Goal: Find specific page/section: Find specific page/section

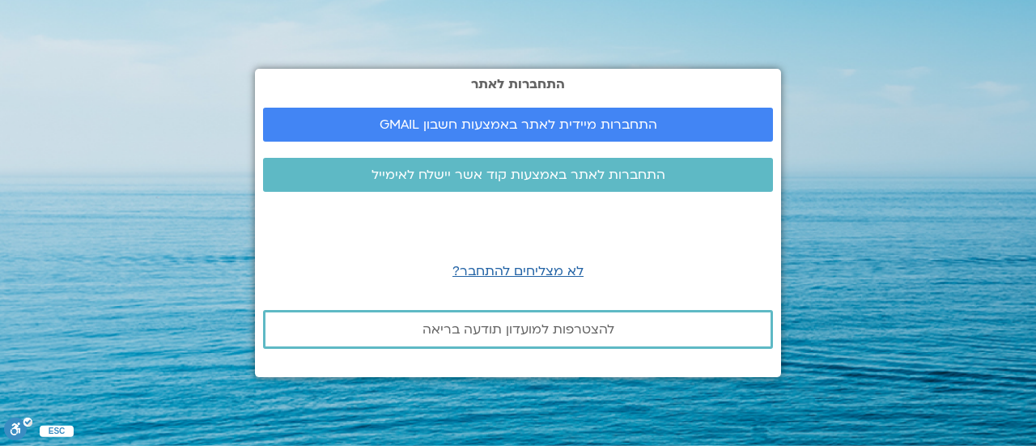
drag, startPoint x: 0, startPoint y: 0, endPoint x: 1036, endPoint y: 413, distance: 1114.8
click at [1036, 414] on section "התחברות לאתר התחברות מיידית לאתר באמצעות חשבון GMAIL התחברות לאתר באמצעות קוד א…" at bounding box center [518, 223] width 1036 height 446
click at [827, 85] on section "התחברות לאתר התחברות מיידית לאתר באמצעות חשבון GMAIL התחברות לאתר באמצעות קוד א…" at bounding box center [518, 223] width 1036 height 446
click at [606, 171] on span "התחברות לאתר באמצעות קוד אשר יישלח לאימייל" at bounding box center [519, 175] width 294 height 15
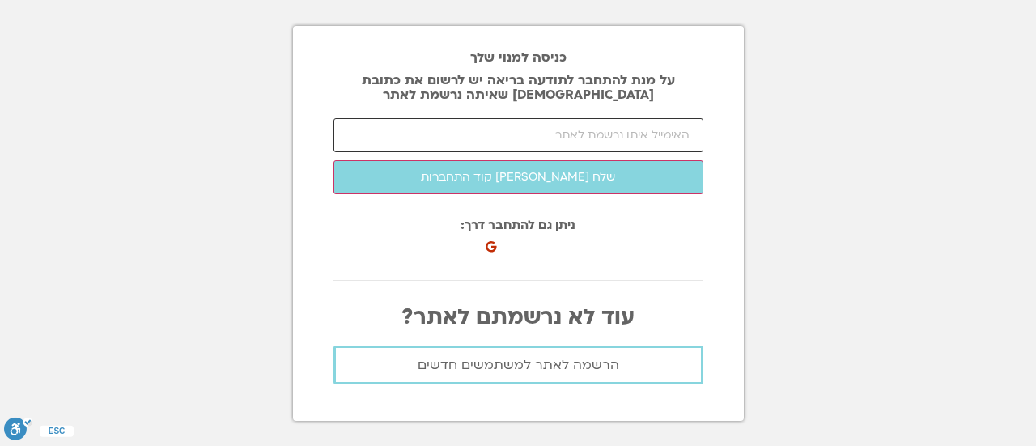
click at [583, 147] on input "email" at bounding box center [519, 135] width 370 height 34
type input "konfinosapir@gmail.com"
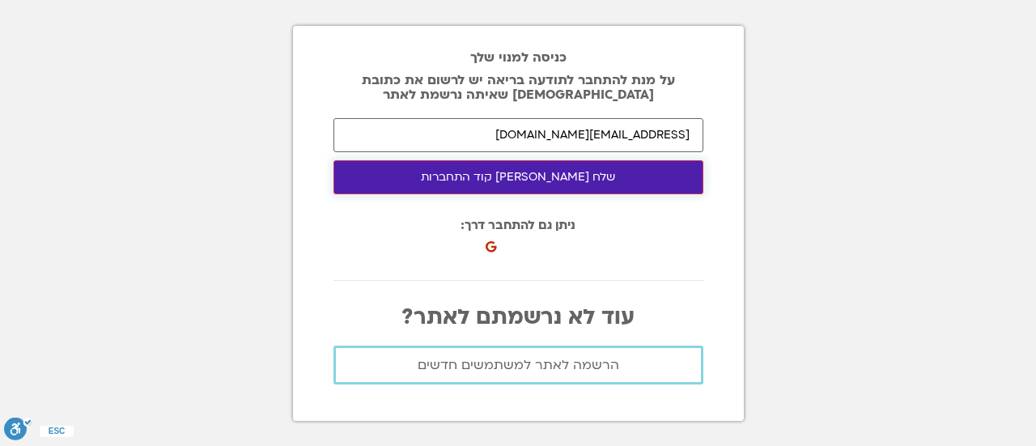
drag, startPoint x: 583, startPoint y: 151, endPoint x: 576, endPoint y: 180, distance: 29.1
click at [576, 180] on button "שלח לי קוד התחברות" at bounding box center [519, 177] width 370 height 34
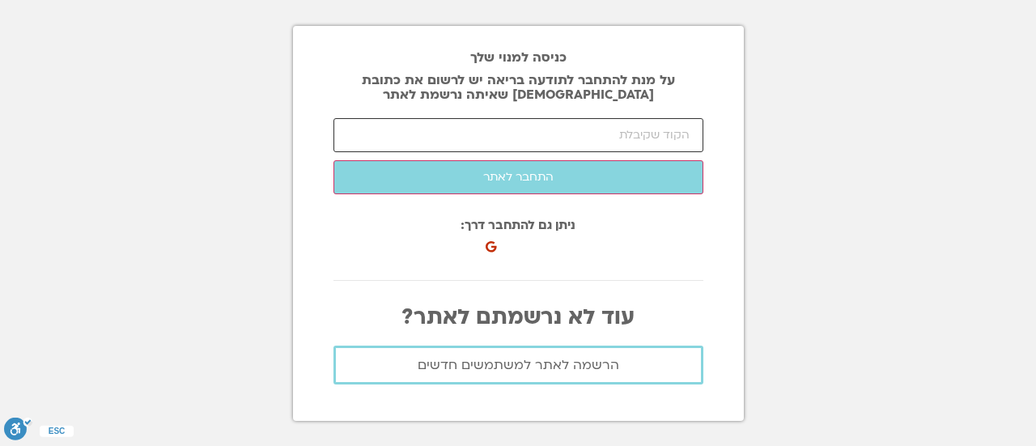
click at [592, 125] on input "number" at bounding box center [519, 135] width 370 height 34
paste input "33740"
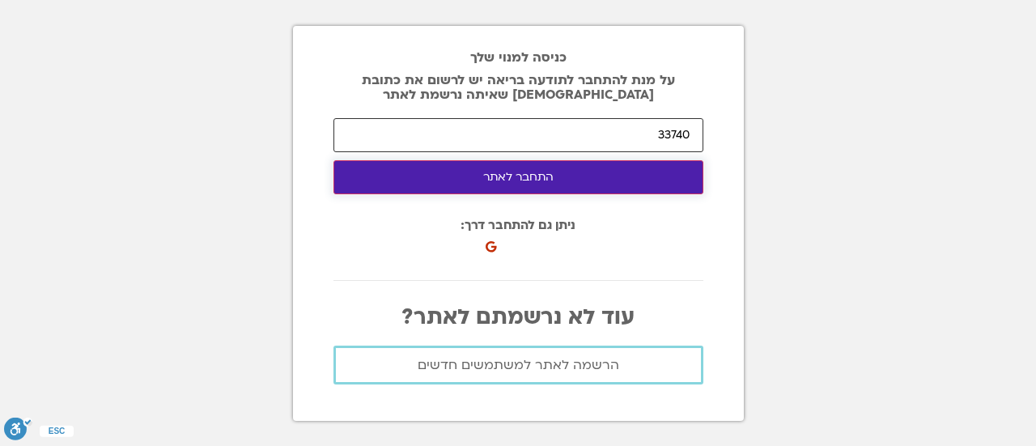
type input "33740"
click at [562, 178] on button "התחבר לאתר" at bounding box center [519, 177] width 370 height 34
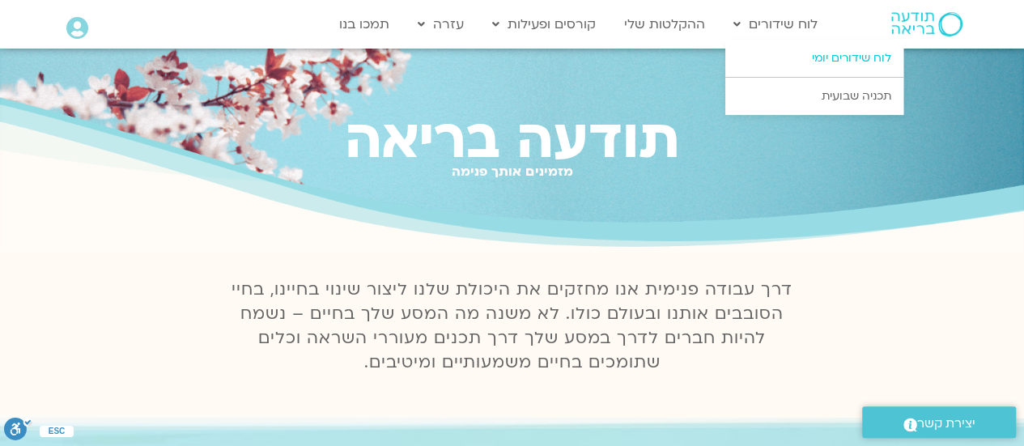
click at [818, 56] on link "לוח שידורים יומי" at bounding box center [814, 58] width 178 height 37
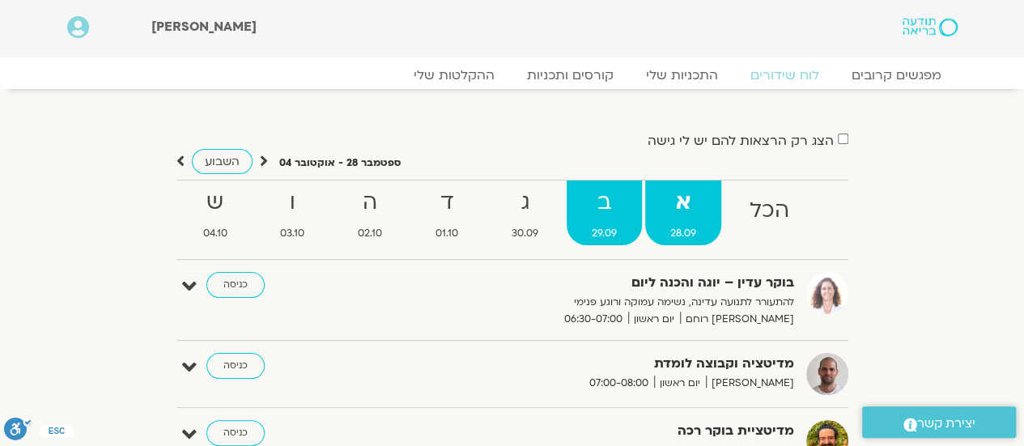
click at [617, 213] on strong "ב" at bounding box center [604, 203] width 75 height 36
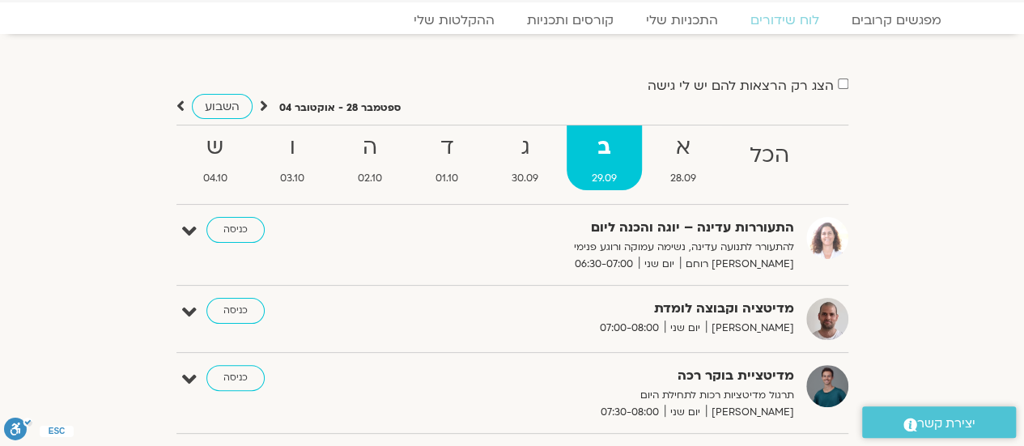
scroll to position [81, 0]
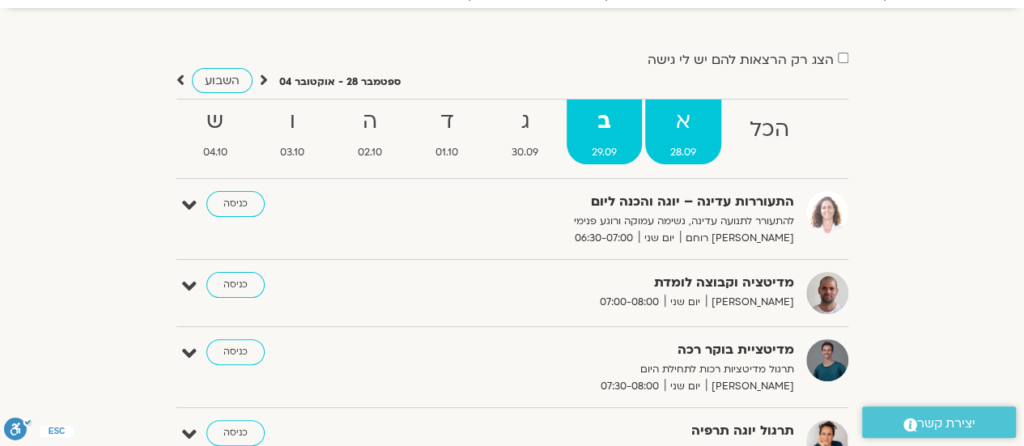
click at [671, 135] on strong "א" at bounding box center [683, 122] width 76 height 36
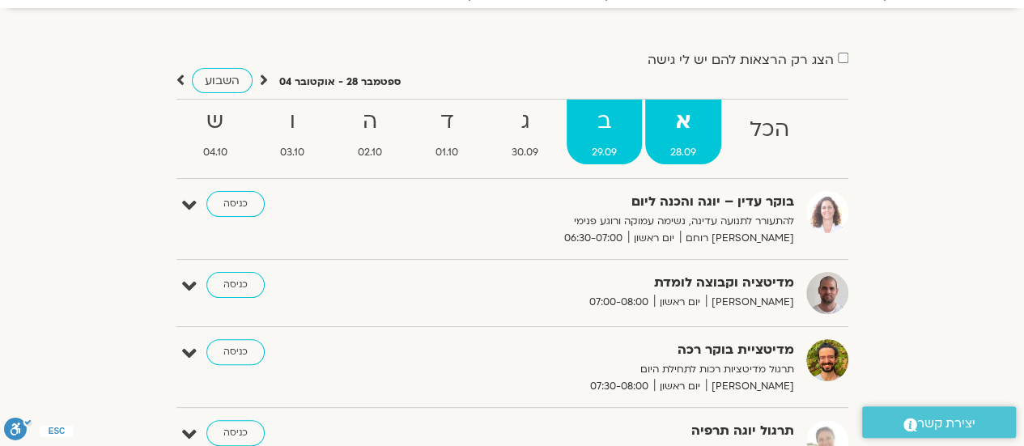
click at [602, 113] on strong "ב" at bounding box center [604, 122] width 75 height 36
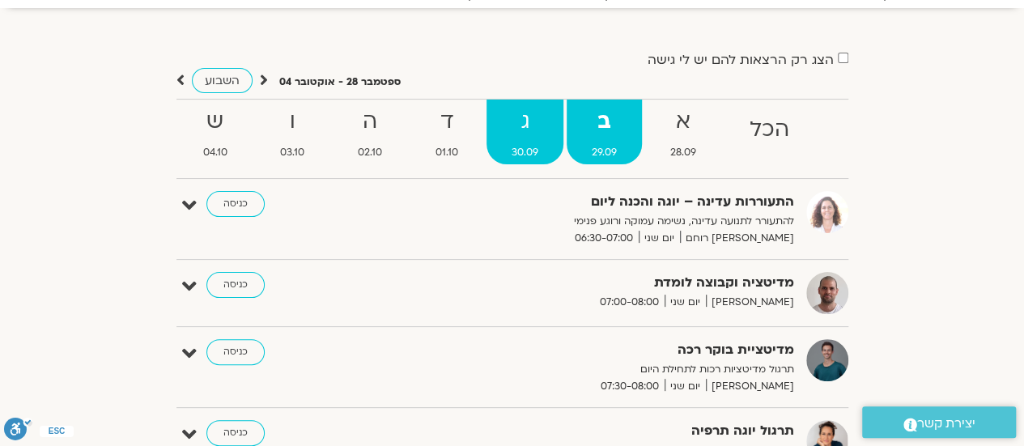
click at [526, 127] on strong "ג" at bounding box center [525, 122] width 77 height 36
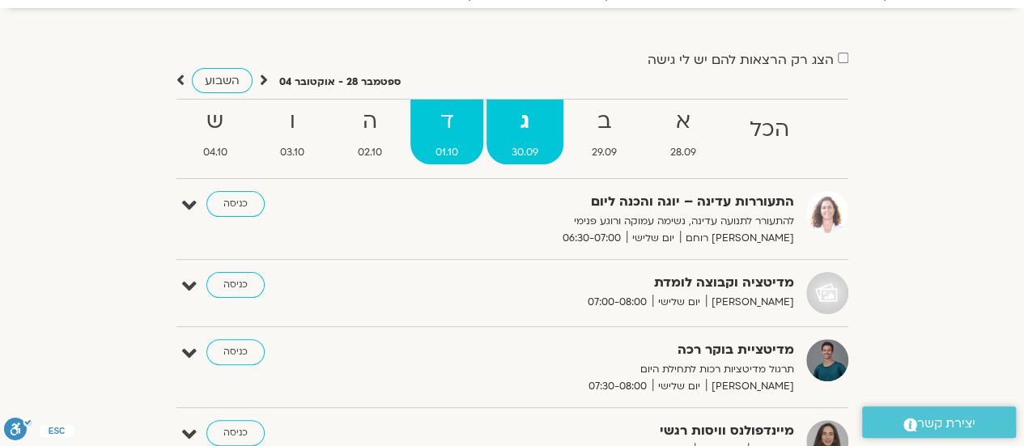
click at [458, 130] on strong "ד" at bounding box center [446, 122] width 73 height 36
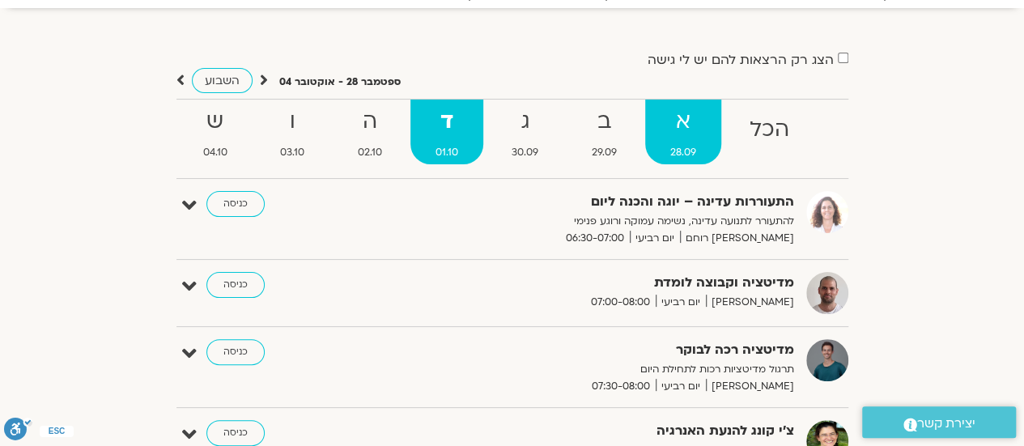
click at [662, 145] on span "28.09" at bounding box center [683, 152] width 76 height 17
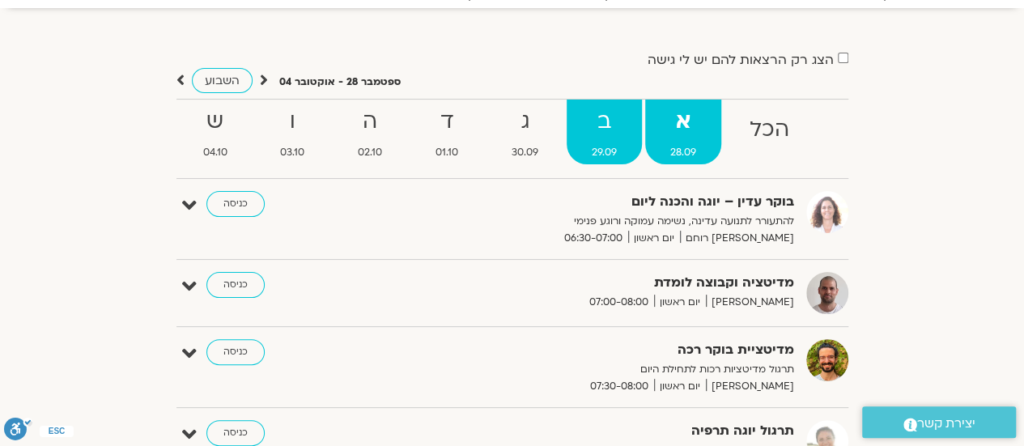
click at [633, 125] on strong "ב" at bounding box center [604, 122] width 75 height 36
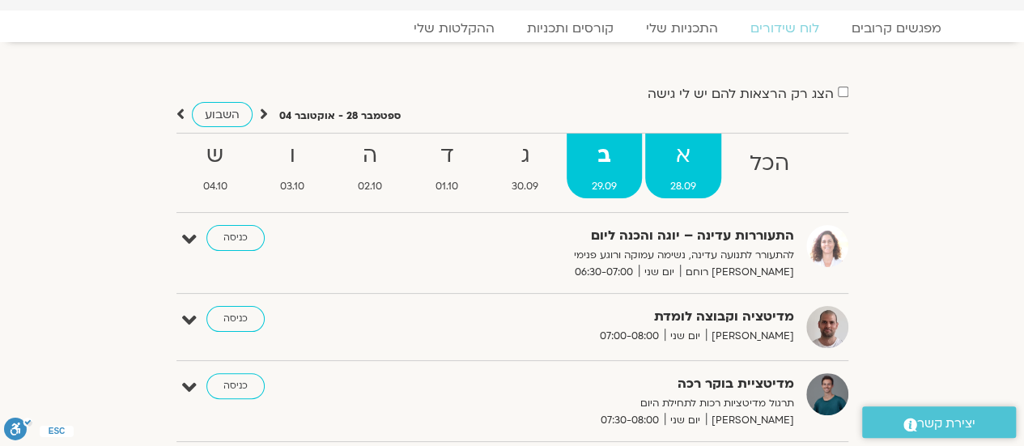
scroll to position [0, 0]
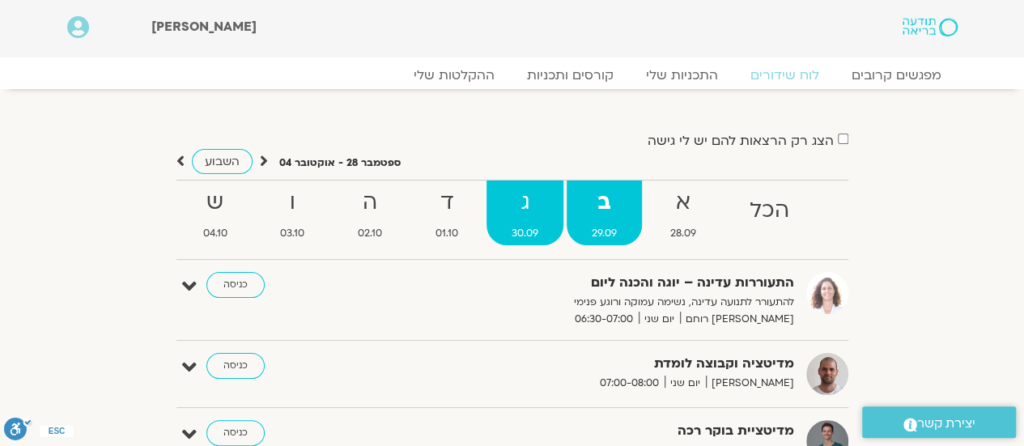
click at [549, 196] on strong "ג" at bounding box center [525, 203] width 77 height 36
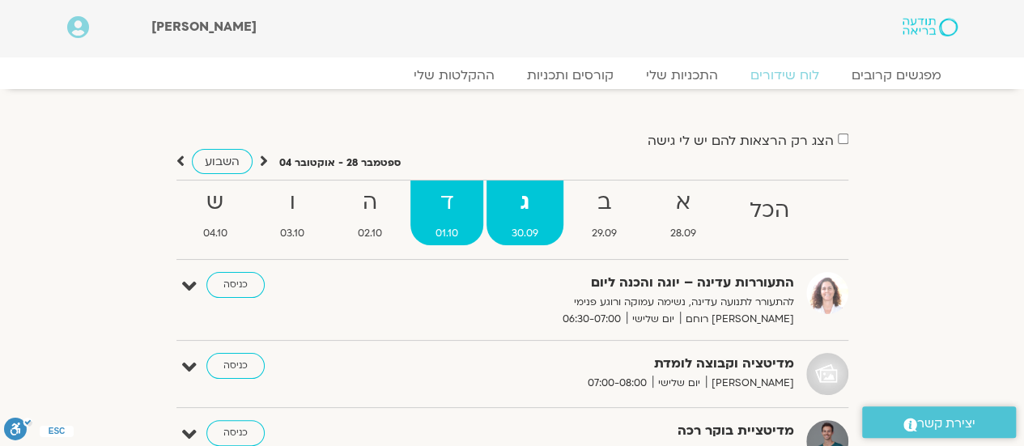
click at [456, 215] on strong "ד" at bounding box center [446, 203] width 73 height 36
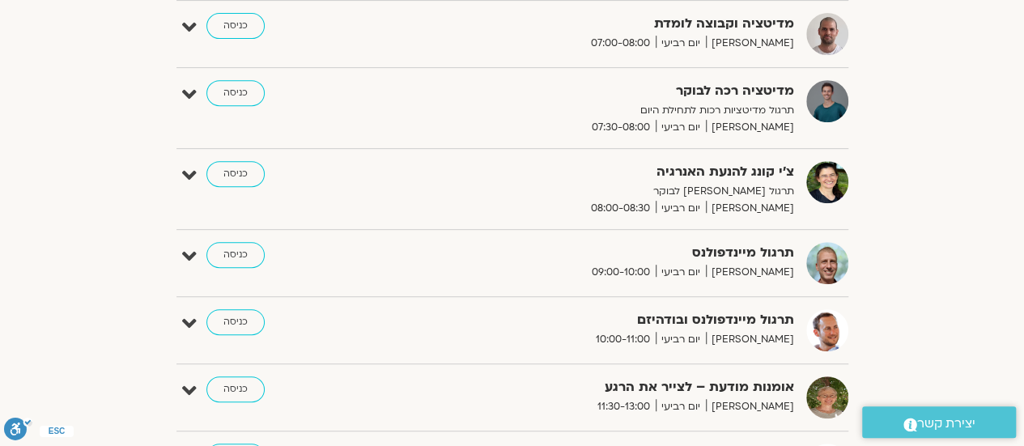
scroll to position [81, 0]
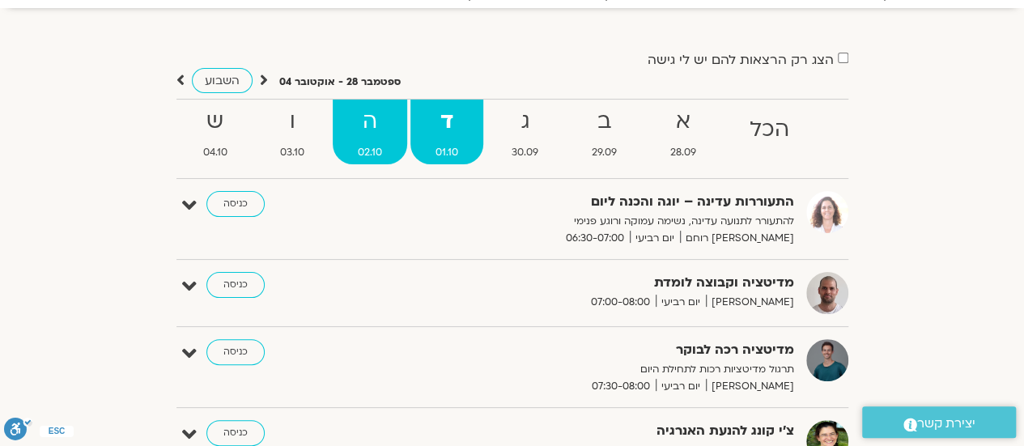
click at [355, 122] on strong "ה" at bounding box center [370, 122] width 74 height 36
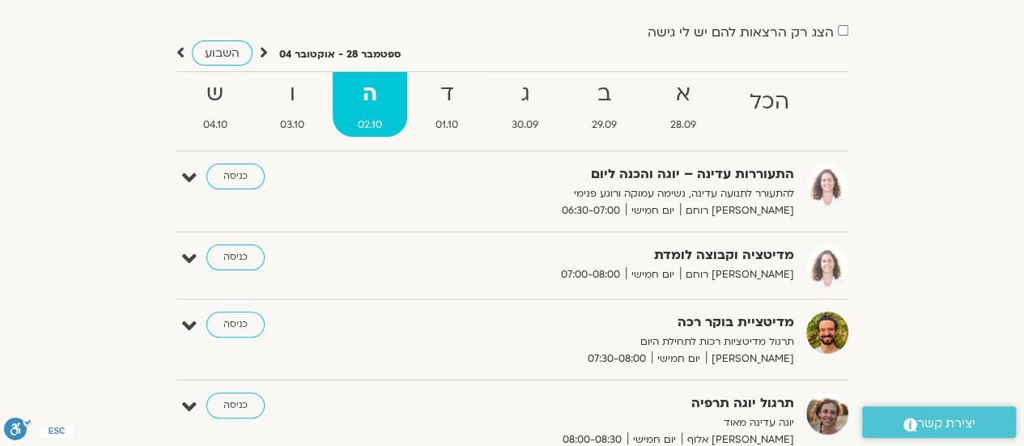
scroll to position [0, 0]
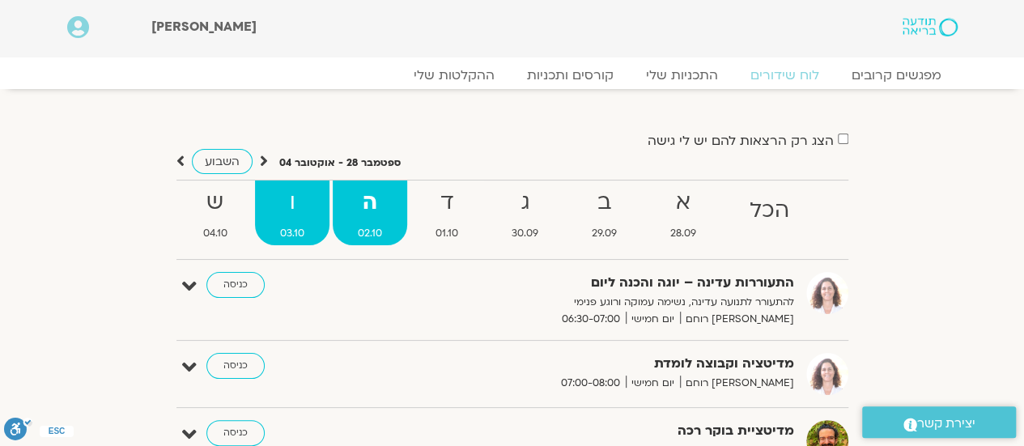
click at [313, 205] on strong "ו" at bounding box center [292, 203] width 74 height 36
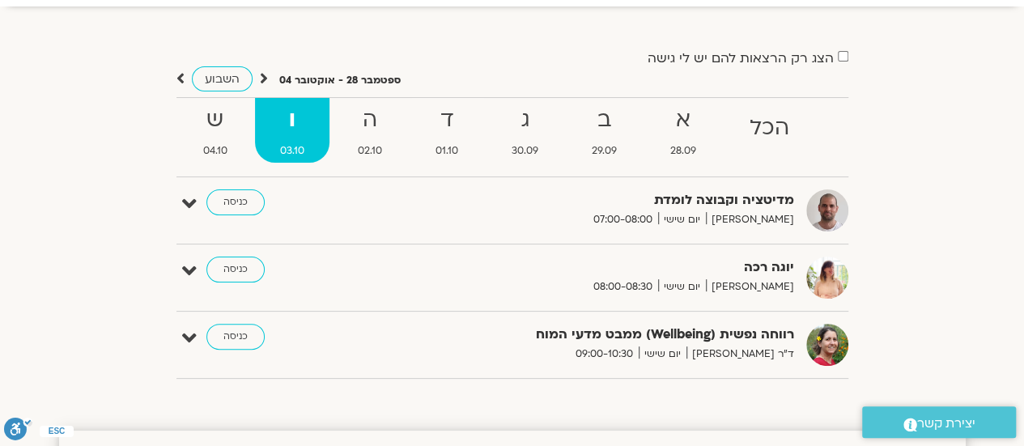
scroll to position [162, 0]
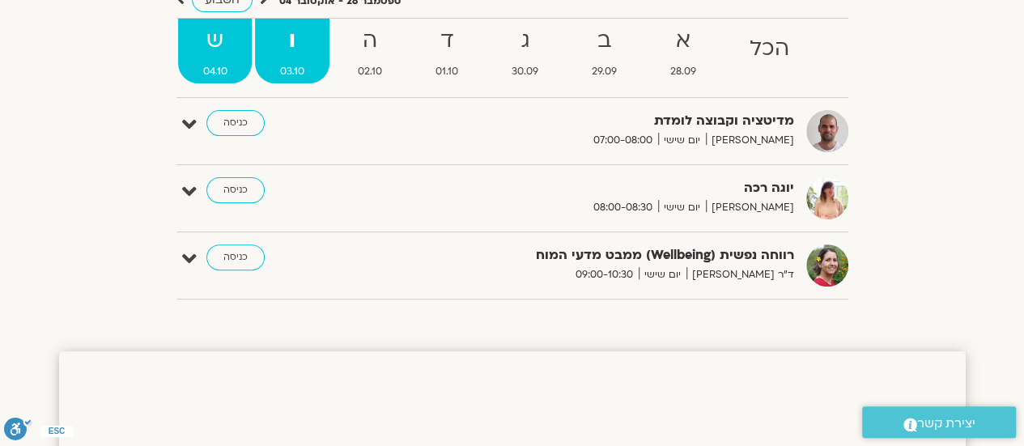
click at [194, 45] on strong "ש" at bounding box center [215, 41] width 74 height 36
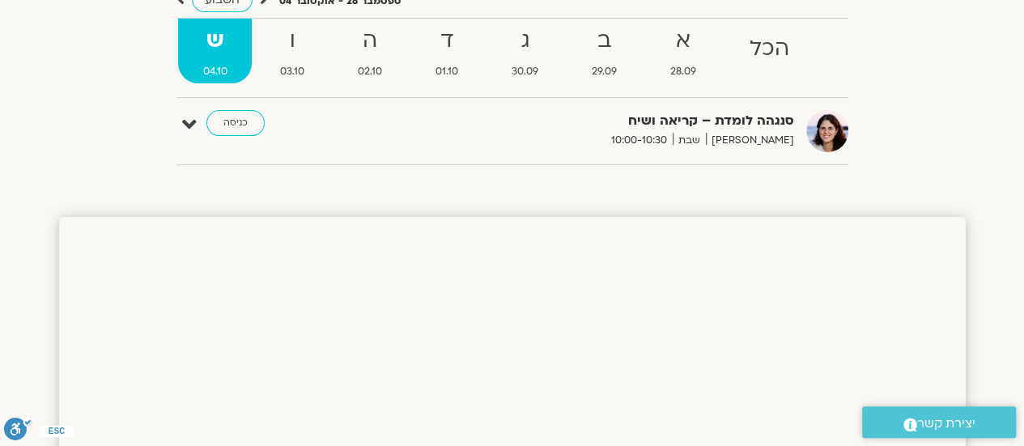
scroll to position [0, 0]
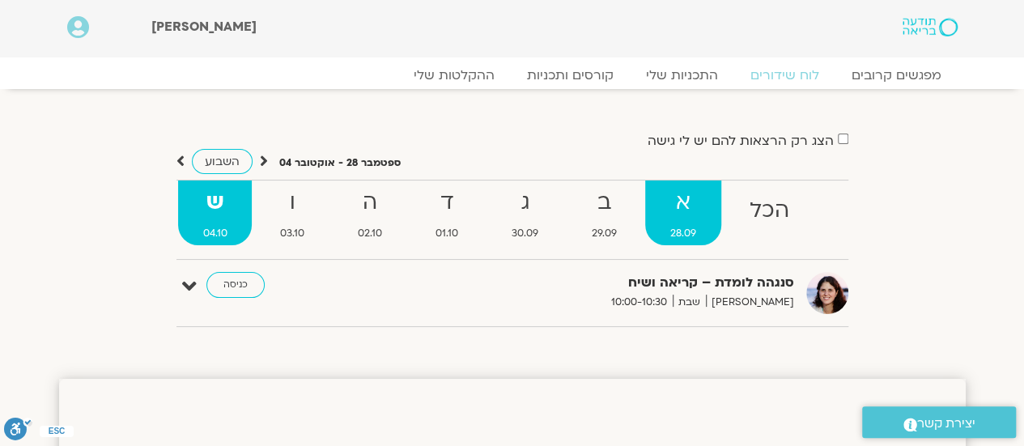
click at [693, 221] on link "א 28.09" at bounding box center [683, 213] width 76 height 65
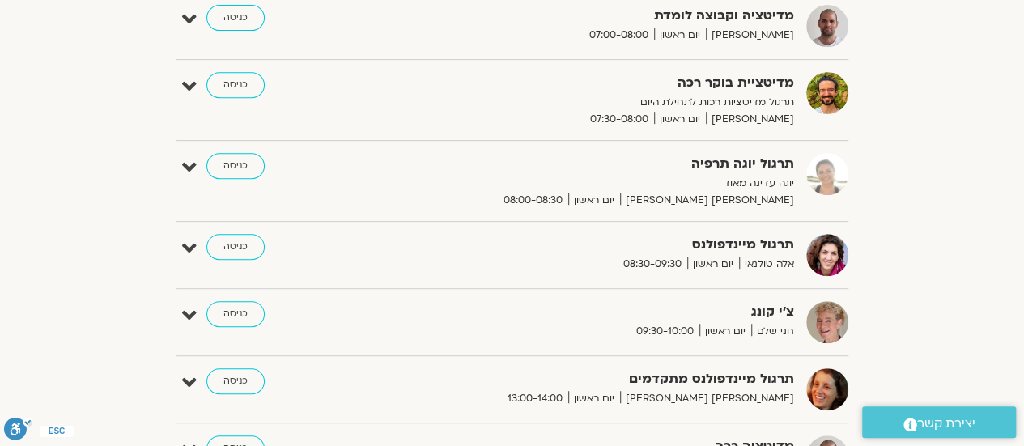
scroll to position [405, 0]
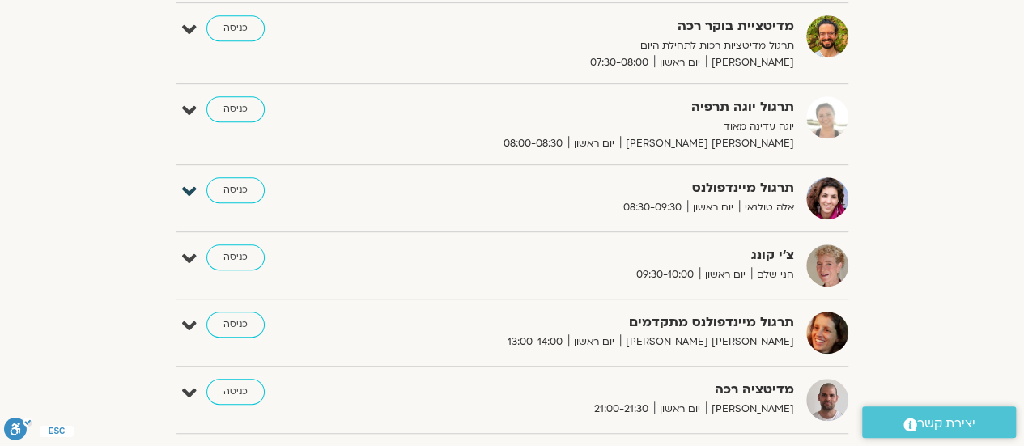
click at [186, 196] on icon at bounding box center [189, 192] width 15 height 23
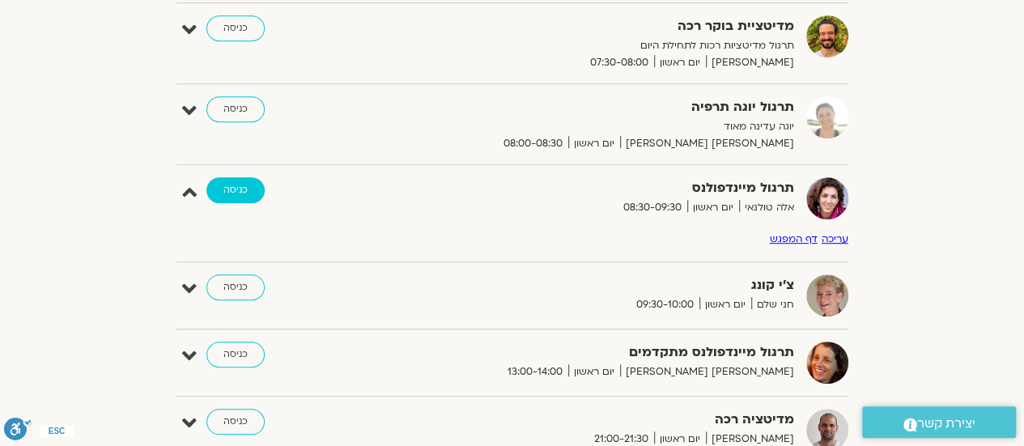
click at [223, 185] on link "כניסה" at bounding box center [235, 190] width 58 height 26
